Goal: Register for event/course

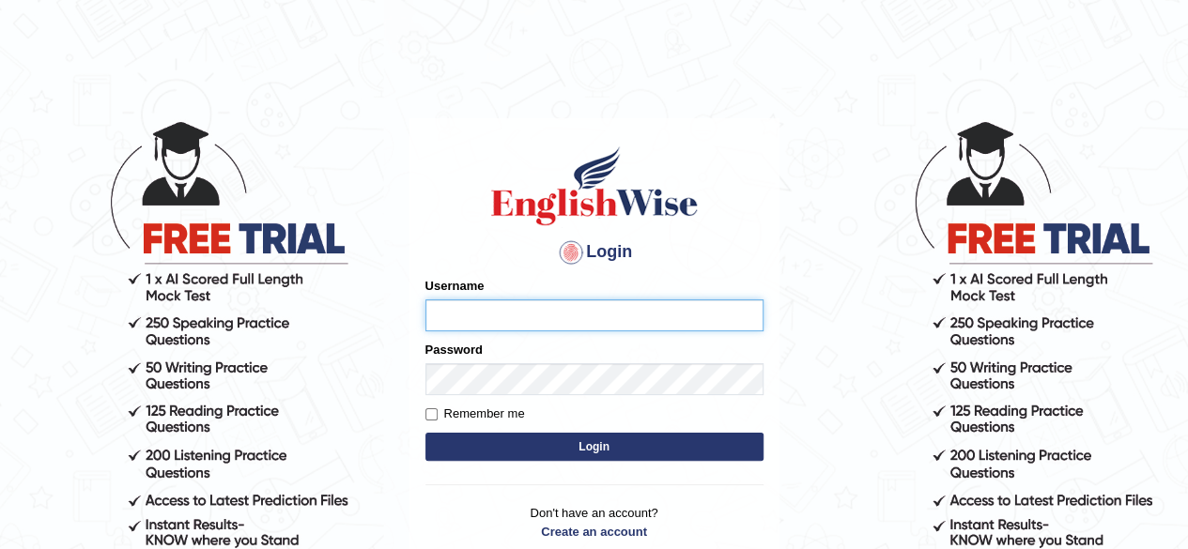
type input "0466127642"
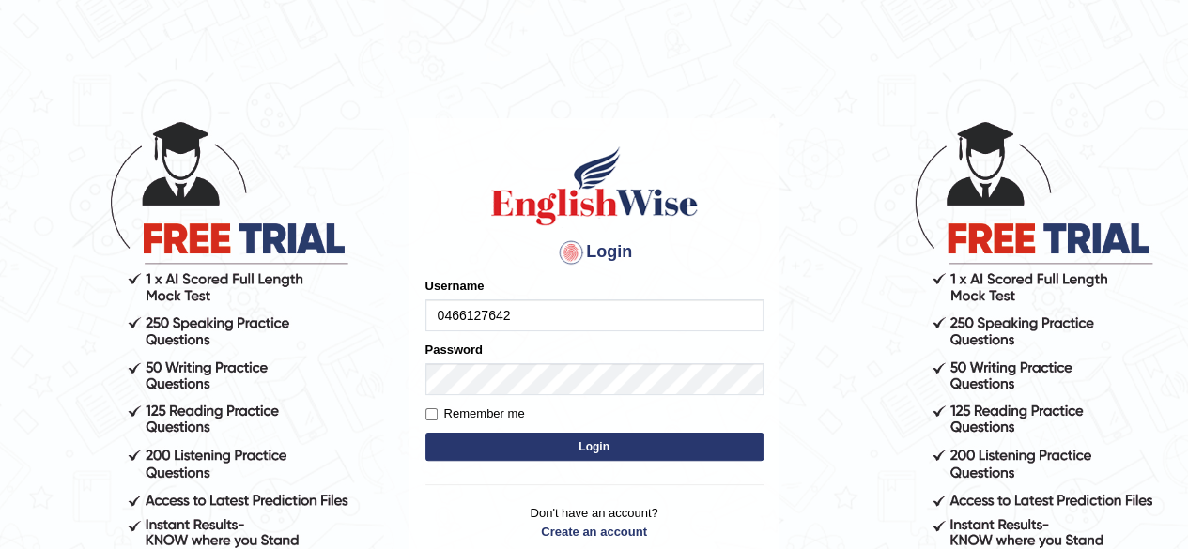
click at [490, 460] on button "Login" at bounding box center [594, 447] width 338 height 28
type input "0466127642"
click at [587, 437] on button "Login" at bounding box center [594, 447] width 338 height 28
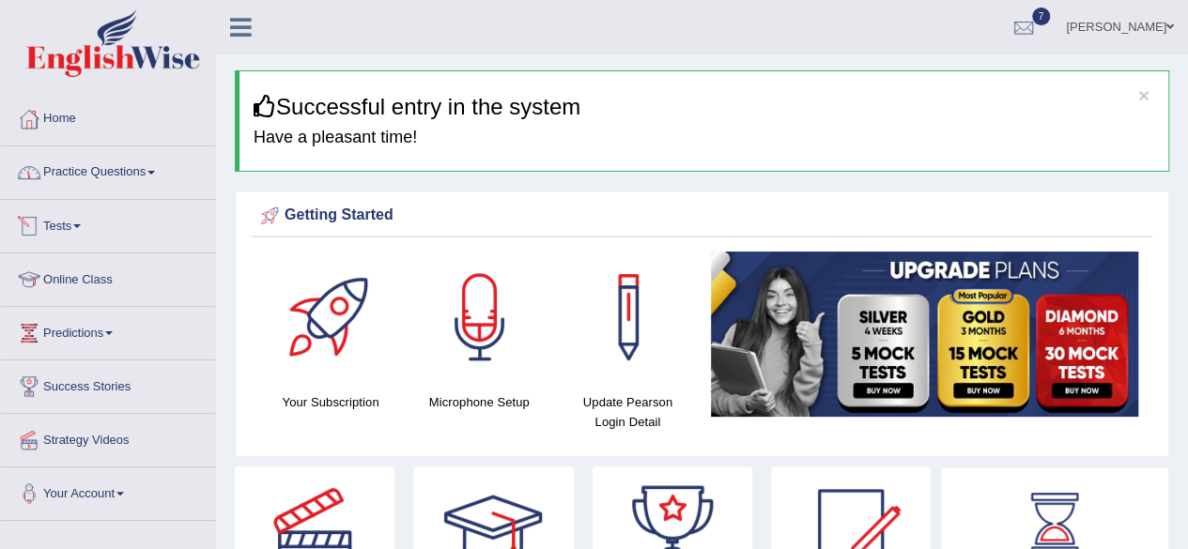
click at [71, 226] on link "Tests" at bounding box center [108, 223] width 214 height 47
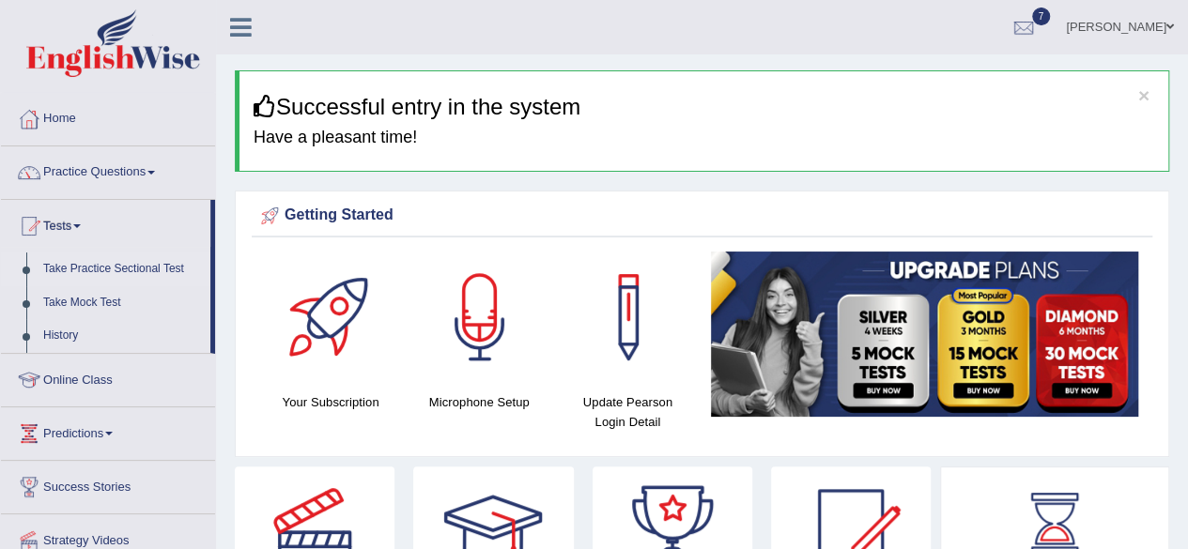
click at [122, 273] on link "Take Practice Sectional Test" at bounding box center [123, 270] width 176 height 34
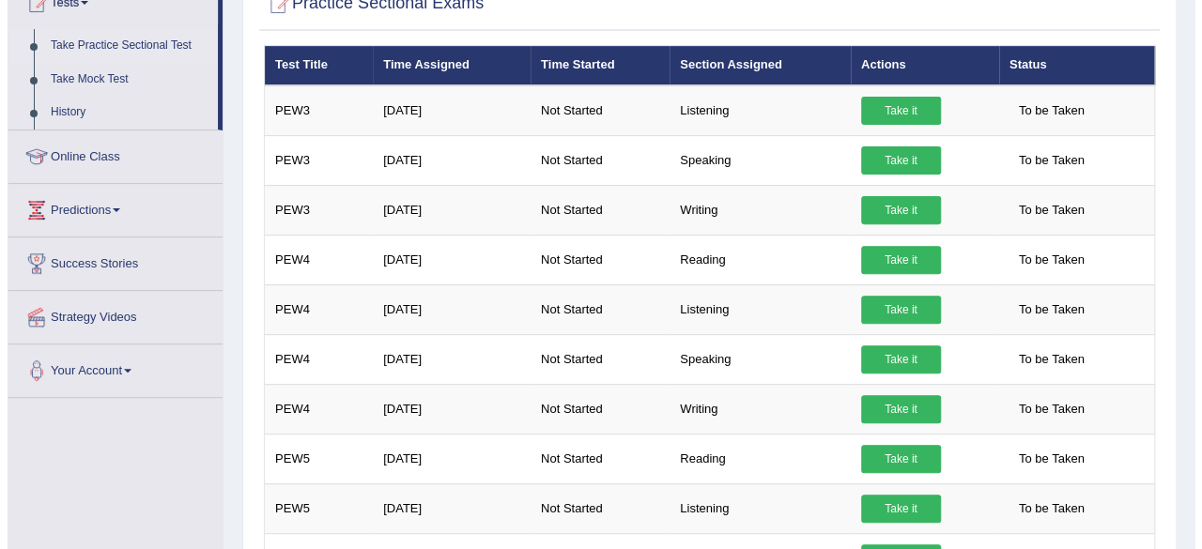
scroll to position [222, 0]
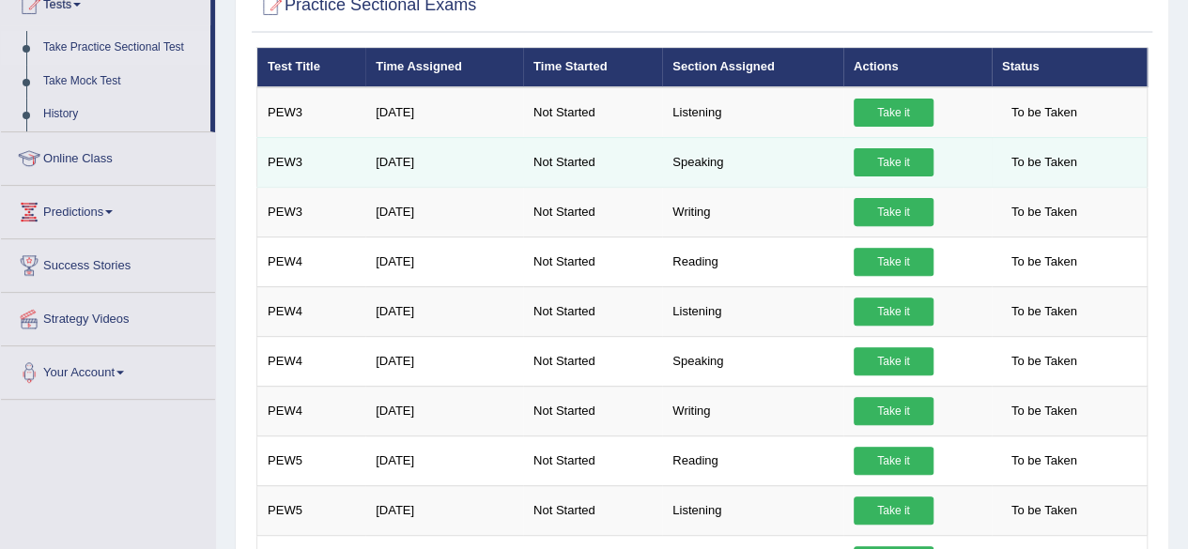
click at [895, 161] on link "Take it" at bounding box center [894, 162] width 80 height 28
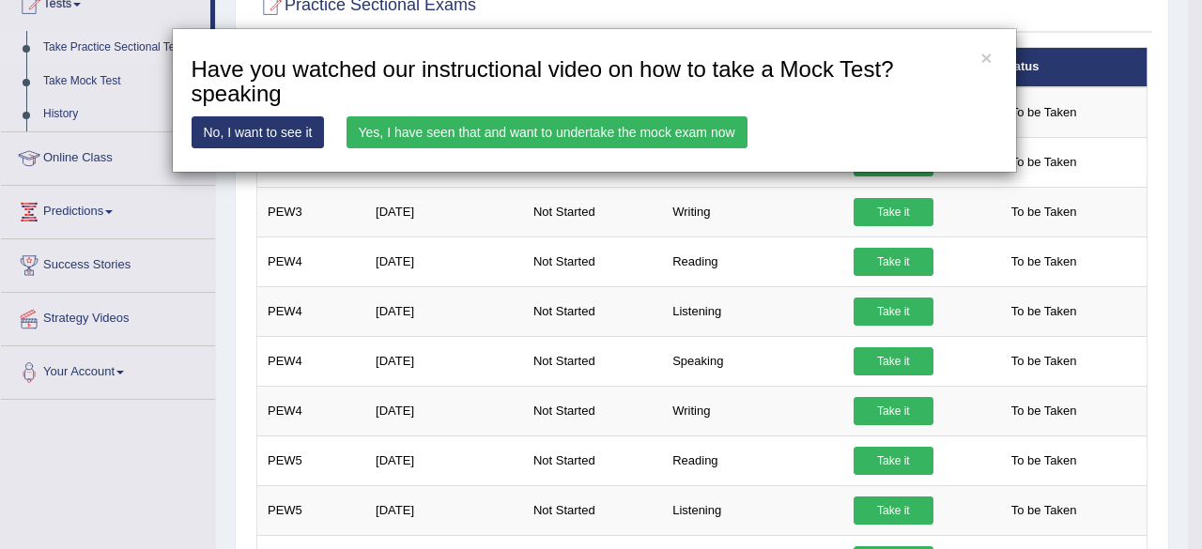
click at [648, 139] on link "Yes, I have seen that and want to undertake the mock exam now" at bounding box center [547, 132] width 401 height 32
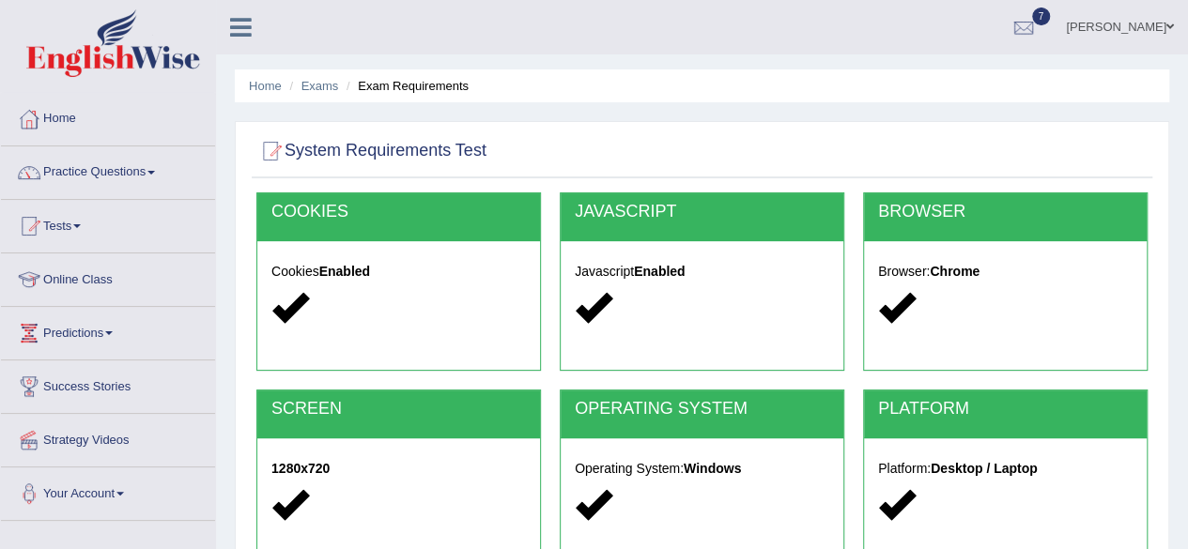
scroll to position [436, 0]
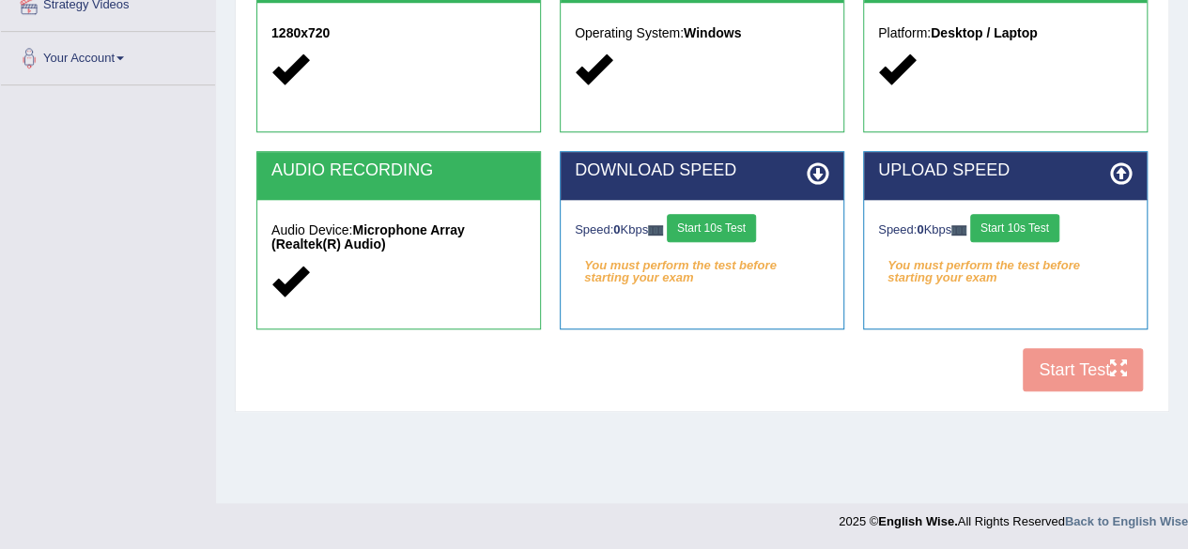
click at [727, 229] on button "Start 10s Test" at bounding box center [711, 228] width 89 height 28
click at [1024, 230] on button "Start 10s Test" at bounding box center [1014, 228] width 89 height 28
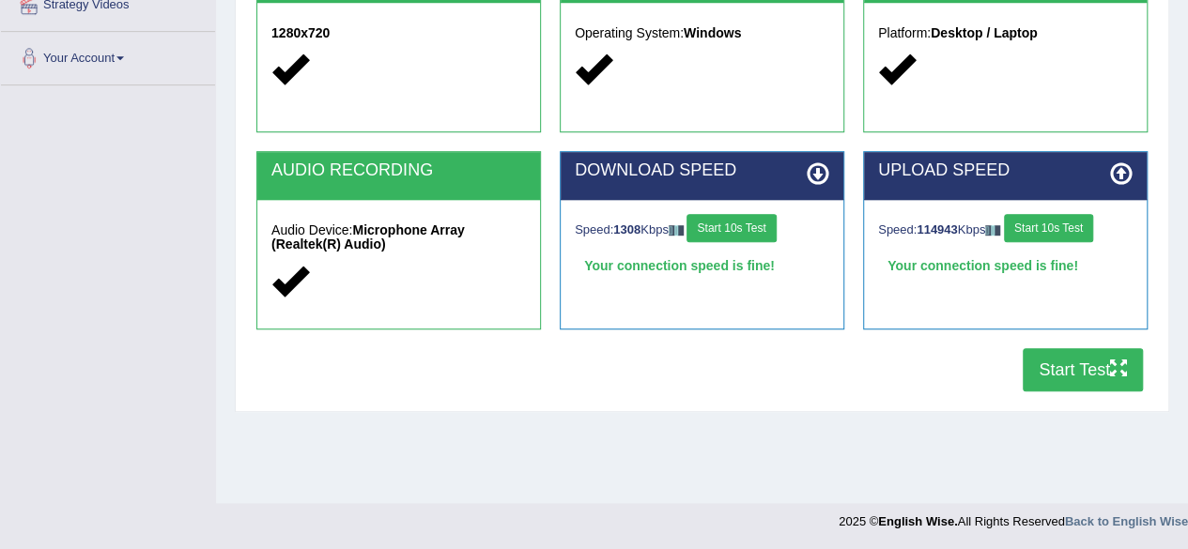
click at [1044, 364] on button "Start Test" at bounding box center [1083, 369] width 120 height 43
